Goal: Find specific page/section: Find specific page/section

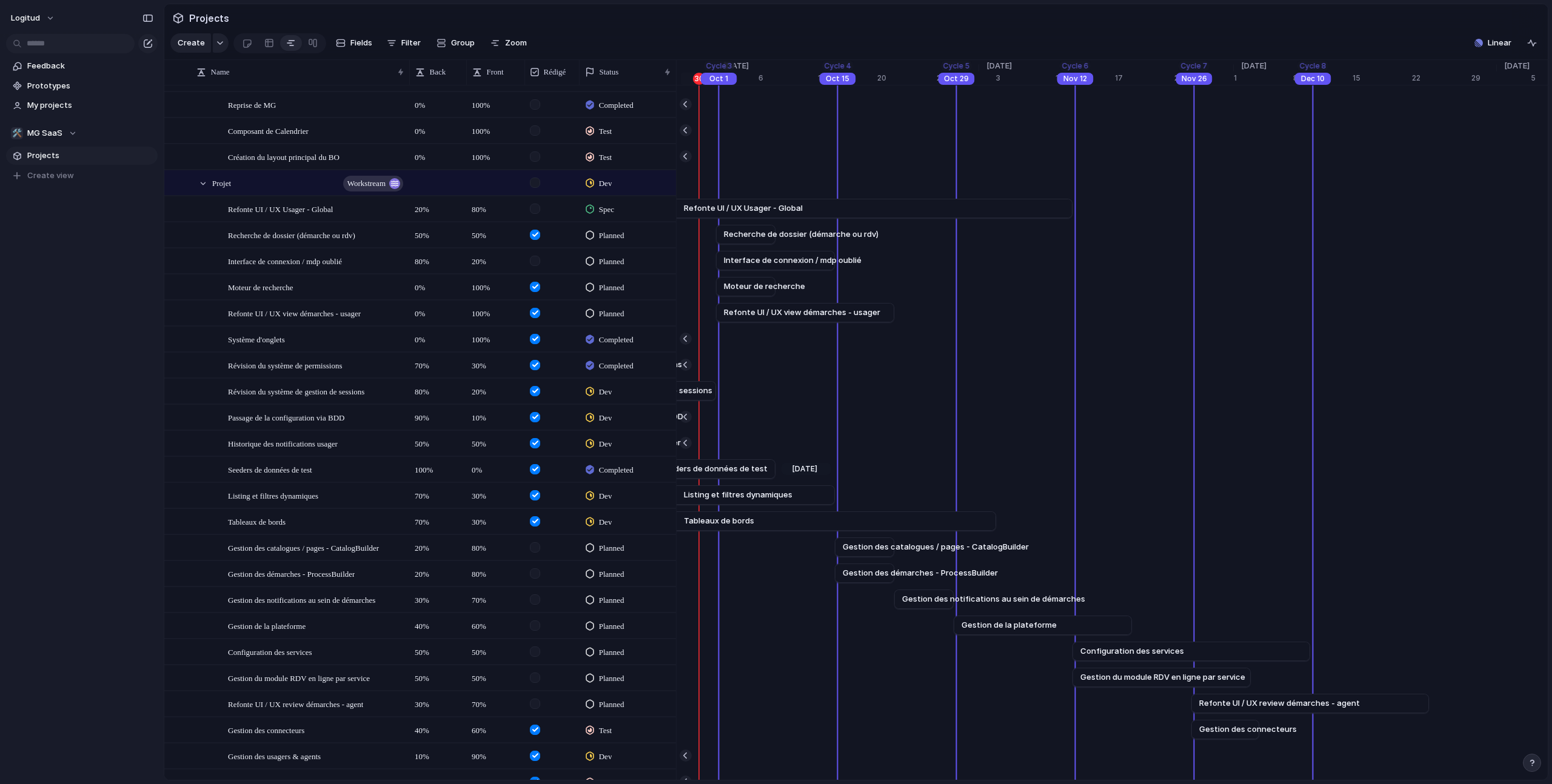
scroll to position [95, 0]
click at [797, 266] on span "Interface de connexion / mdp oublié" at bounding box center [793, 264] width 138 height 13
click at [782, 267] on div "Remove dates" at bounding box center [776, 392] width 1552 height 784
click at [756, 266] on span "Interface de connexion / mdp oublié" at bounding box center [793, 264] width 138 height 13
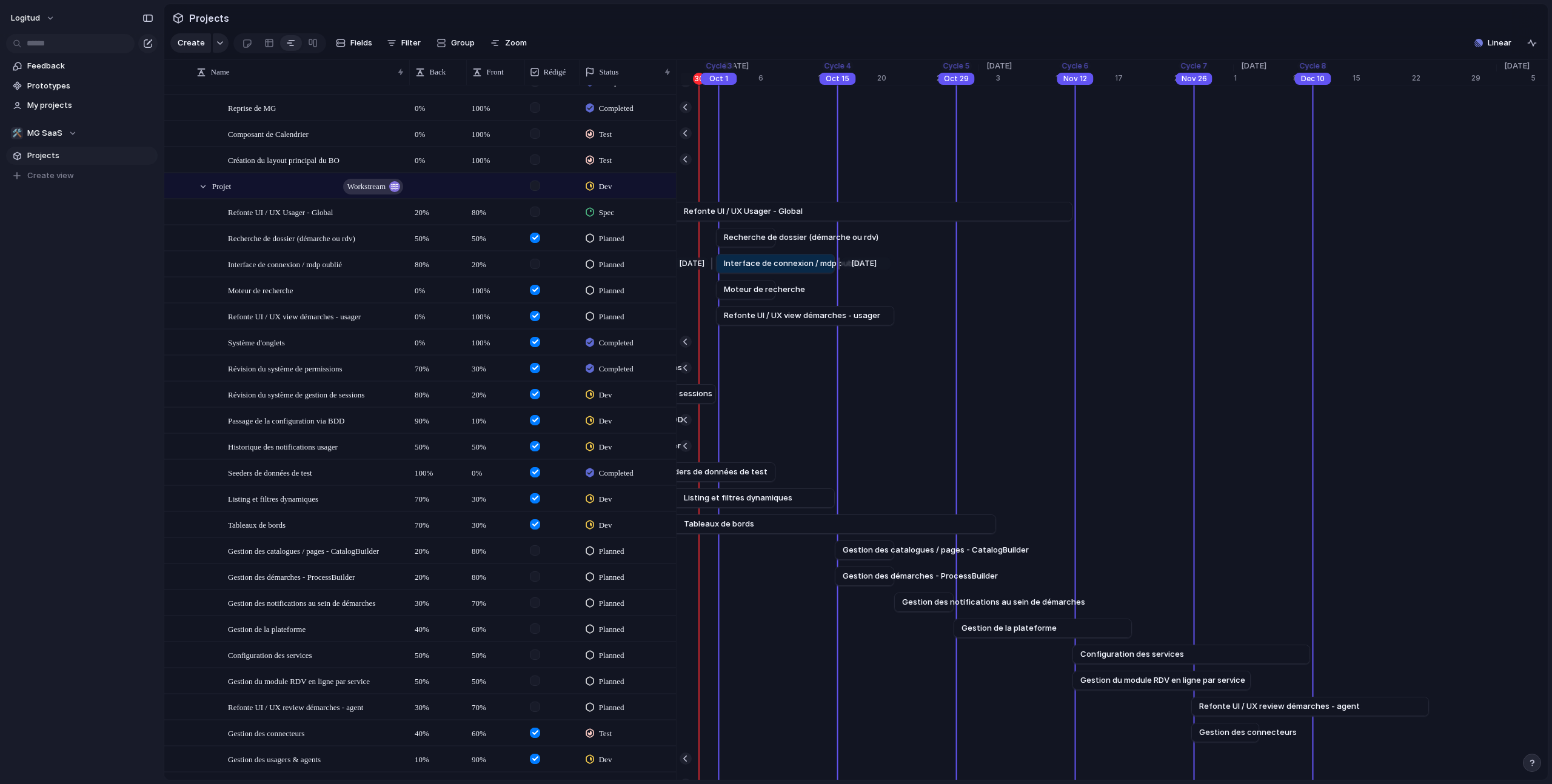
click at [756, 266] on span "Interface de connexion / mdp oublié" at bounding box center [793, 264] width 138 height 13
click at [763, 266] on span "Interface de connexion / mdp oublié" at bounding box center [793, 264] width 138 height 13
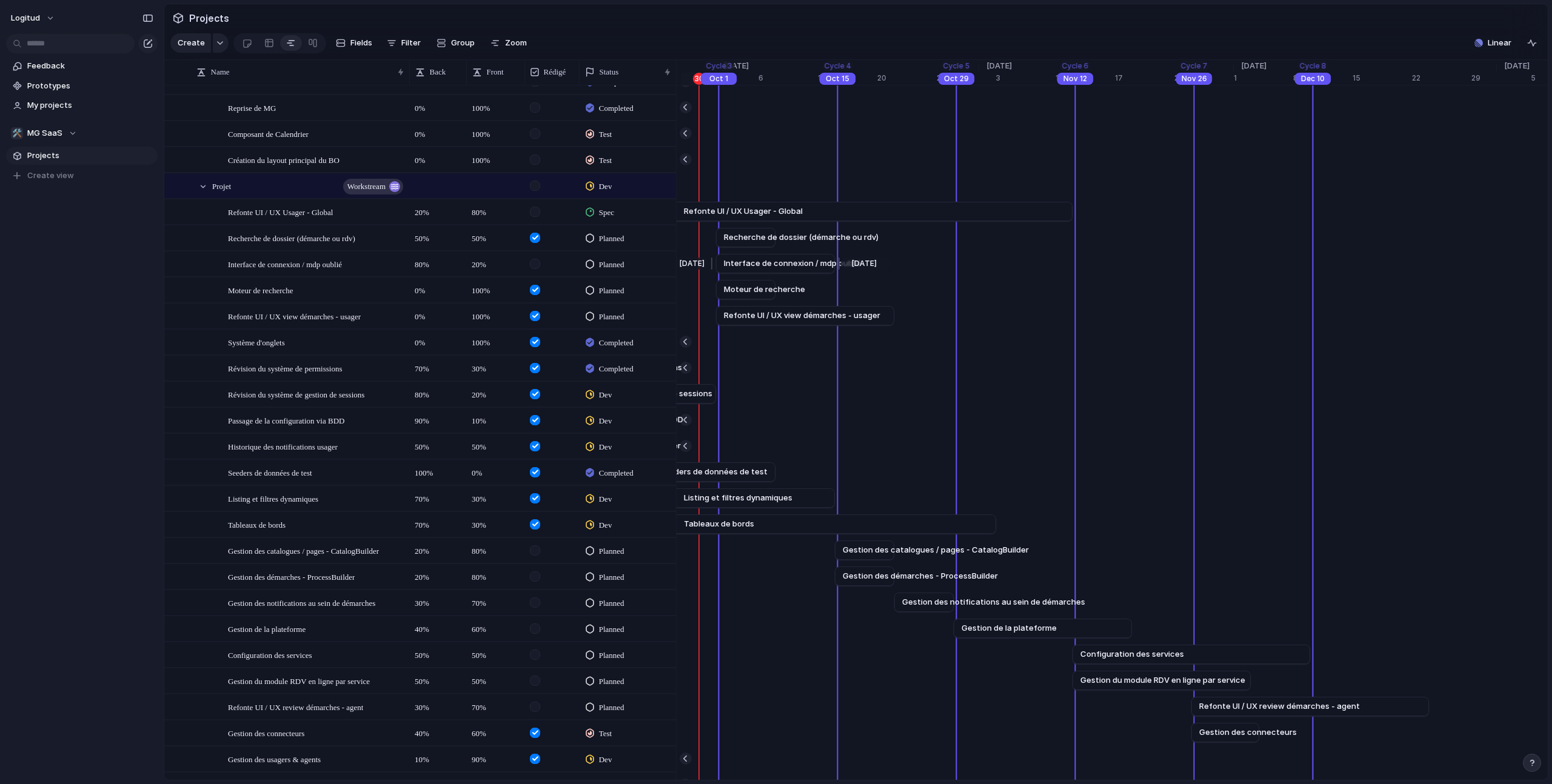
click at [830, 266] on div at bounding box center [837, 264] width 14 height 20
click at [809, 264] on span "Interface de connexion / mdp oublié" at bounding box center [793, 264] width 138 height 13
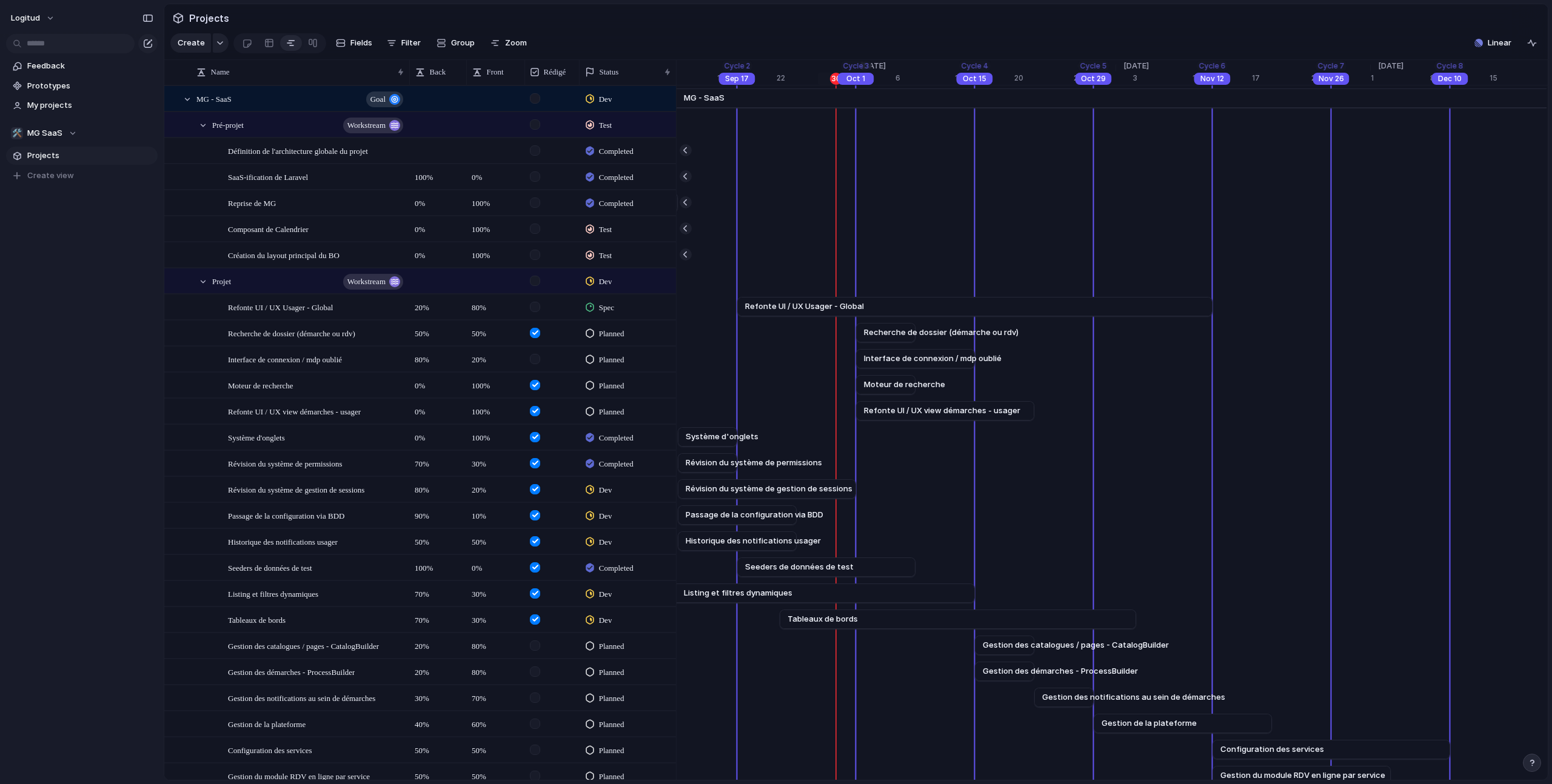
scroll to position [0, 9380]
